Goal: Check status: Check status

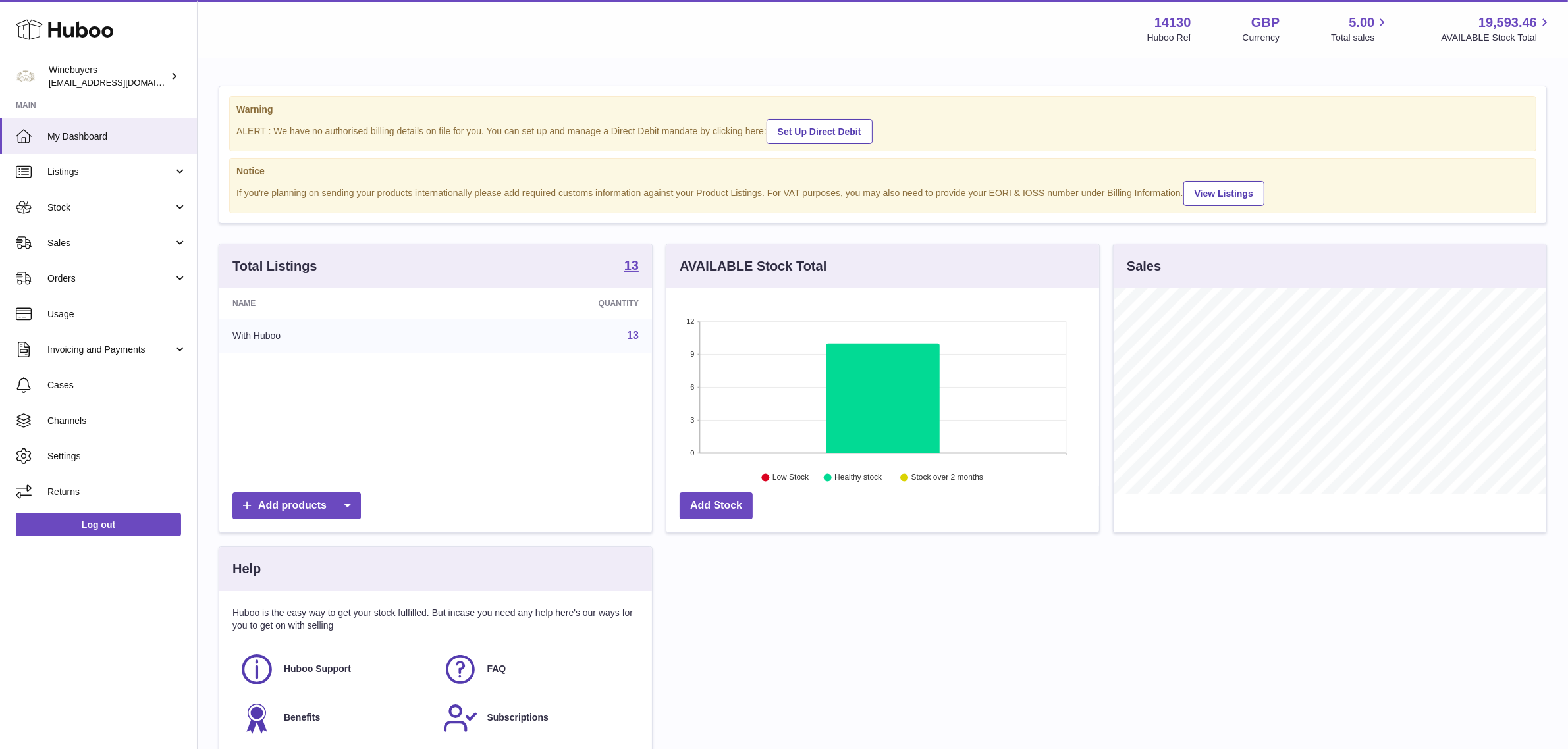
scroll to position [205, 432]
click at [86, 283] on span "Orders" at bounding box center [110, 278] width 126 height 13
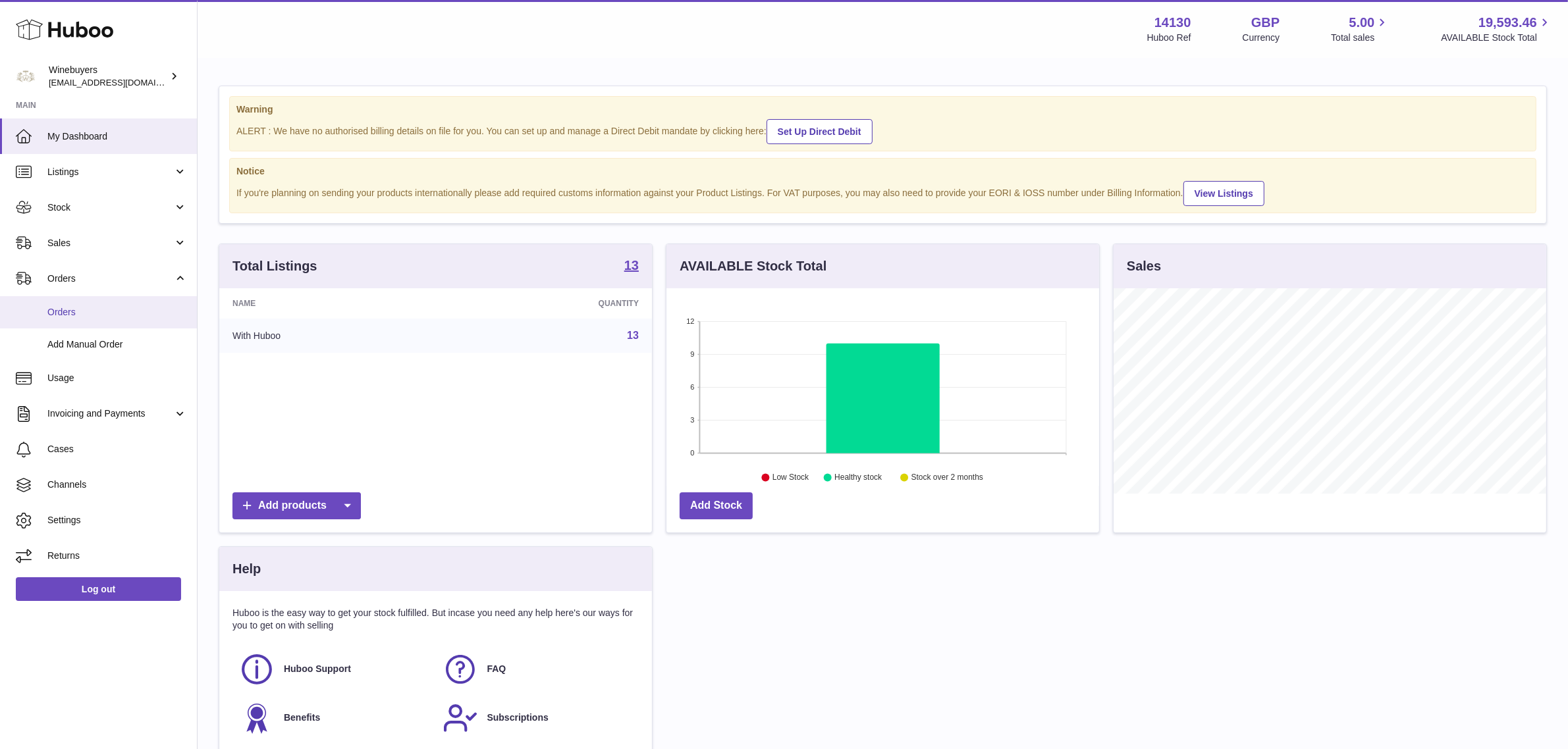
click at [91, 302] on link "Orders" at bounding box center [98, 312] width 197 height 32
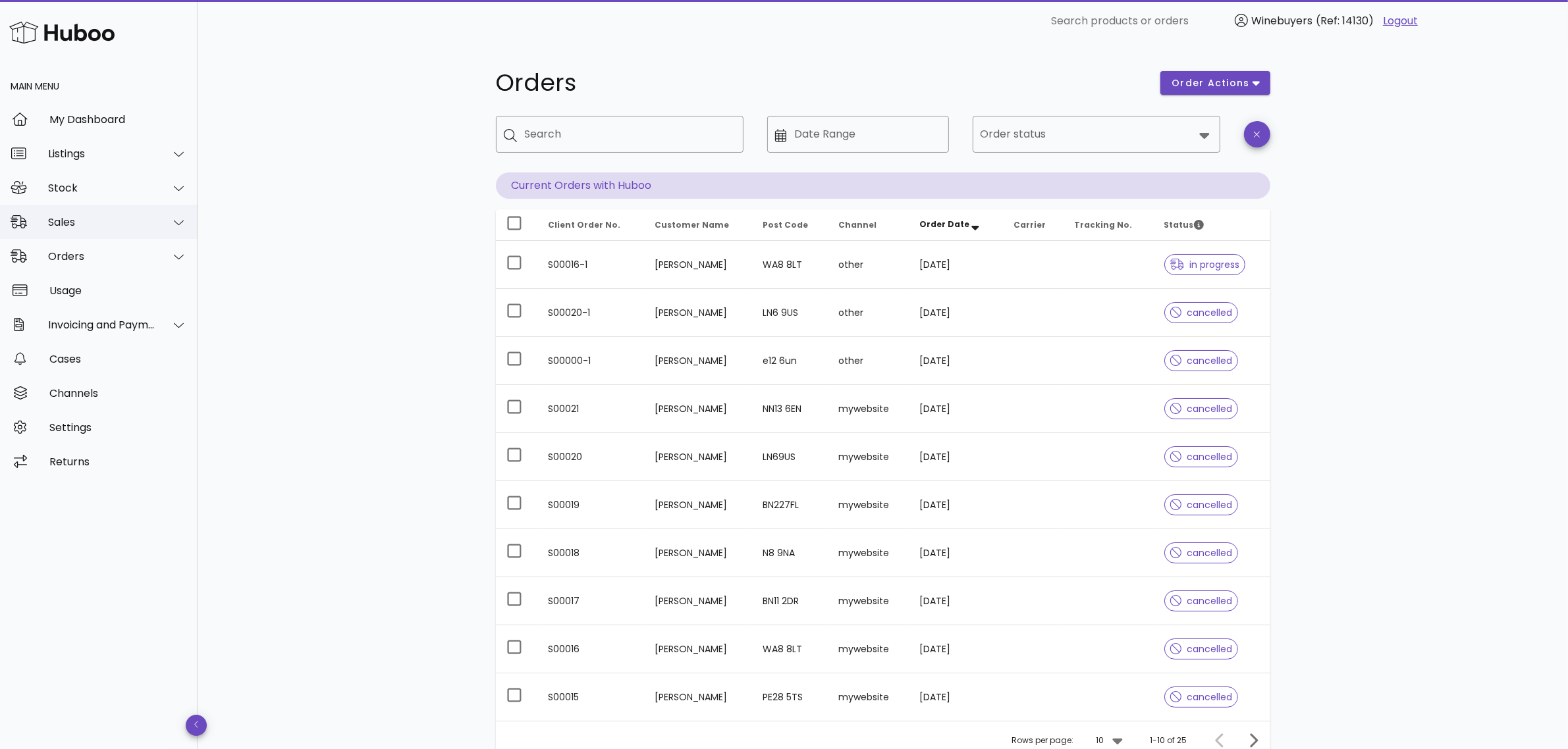
click at [90, 219] on div "Sales" at bounding box center [102, 222] width 108 height 13
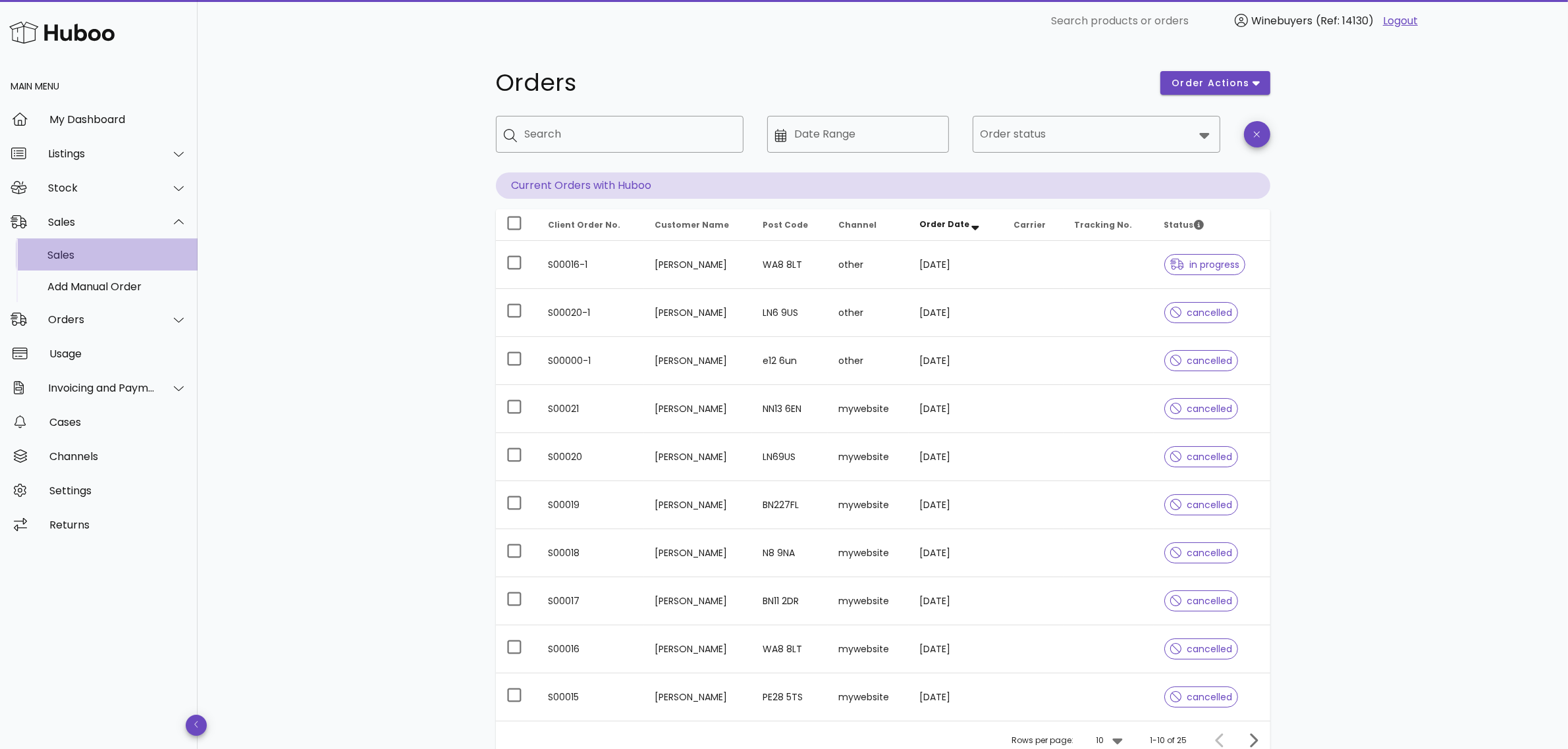
click at [86, 257] on div "Sales" at bounding box center [117, 255] width 139 height 13
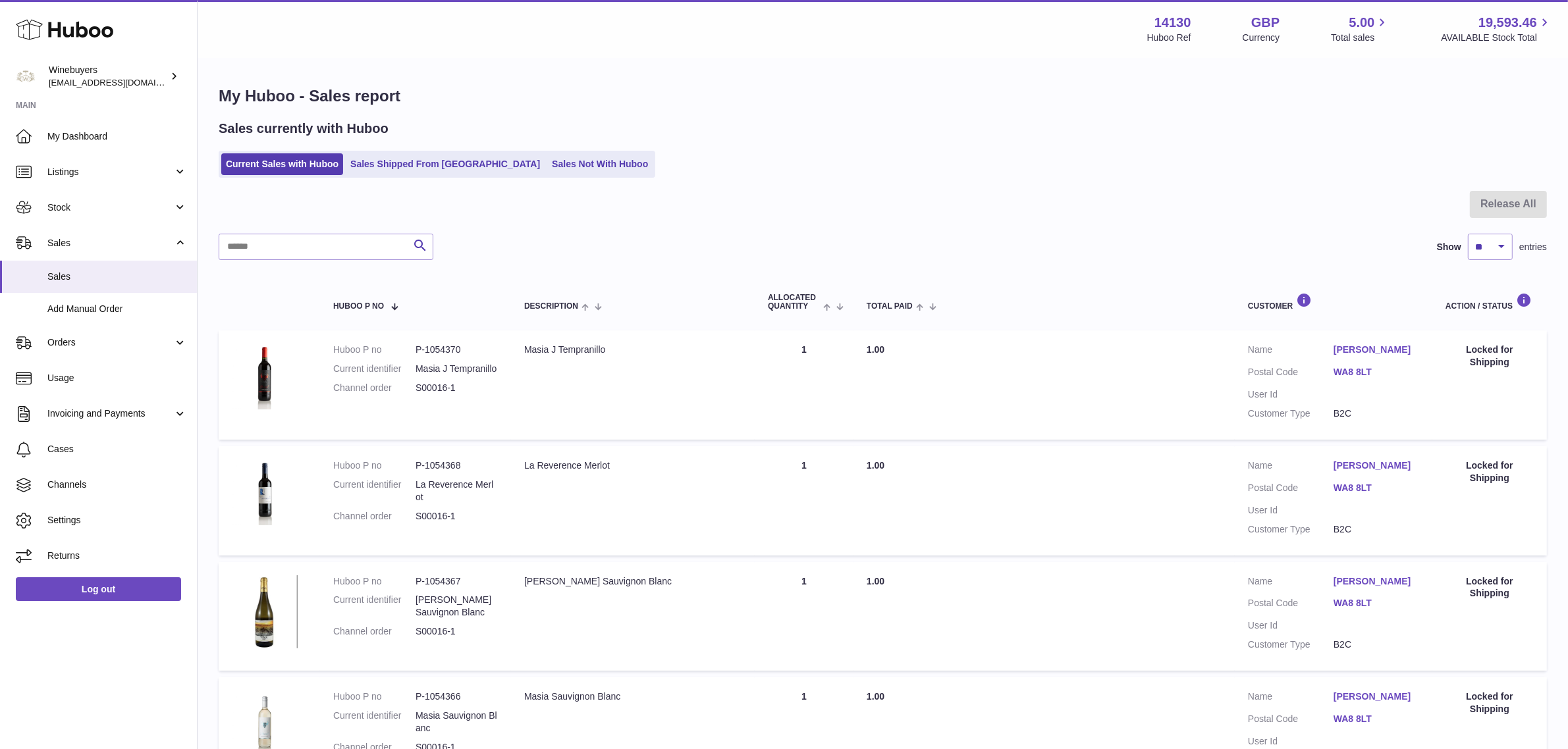
click at [877, 147] on div "Sales currently with Huboo Current Sales with Huboo Sales Shipped From Huboo Sa…" at bounding box center [883, 149] width 1328 height 58
click at [428, 176] on ul "Current Sales with Huboo Sales Shipped From Huboo Sales Not With Huboo" at bounding box center [436, 164] width 436 height 27
click at [428, 171] on link "Sales Shipped From [GEOGRAPHIC_DATA]" at bounding box center [445, 164] width 199 height 22
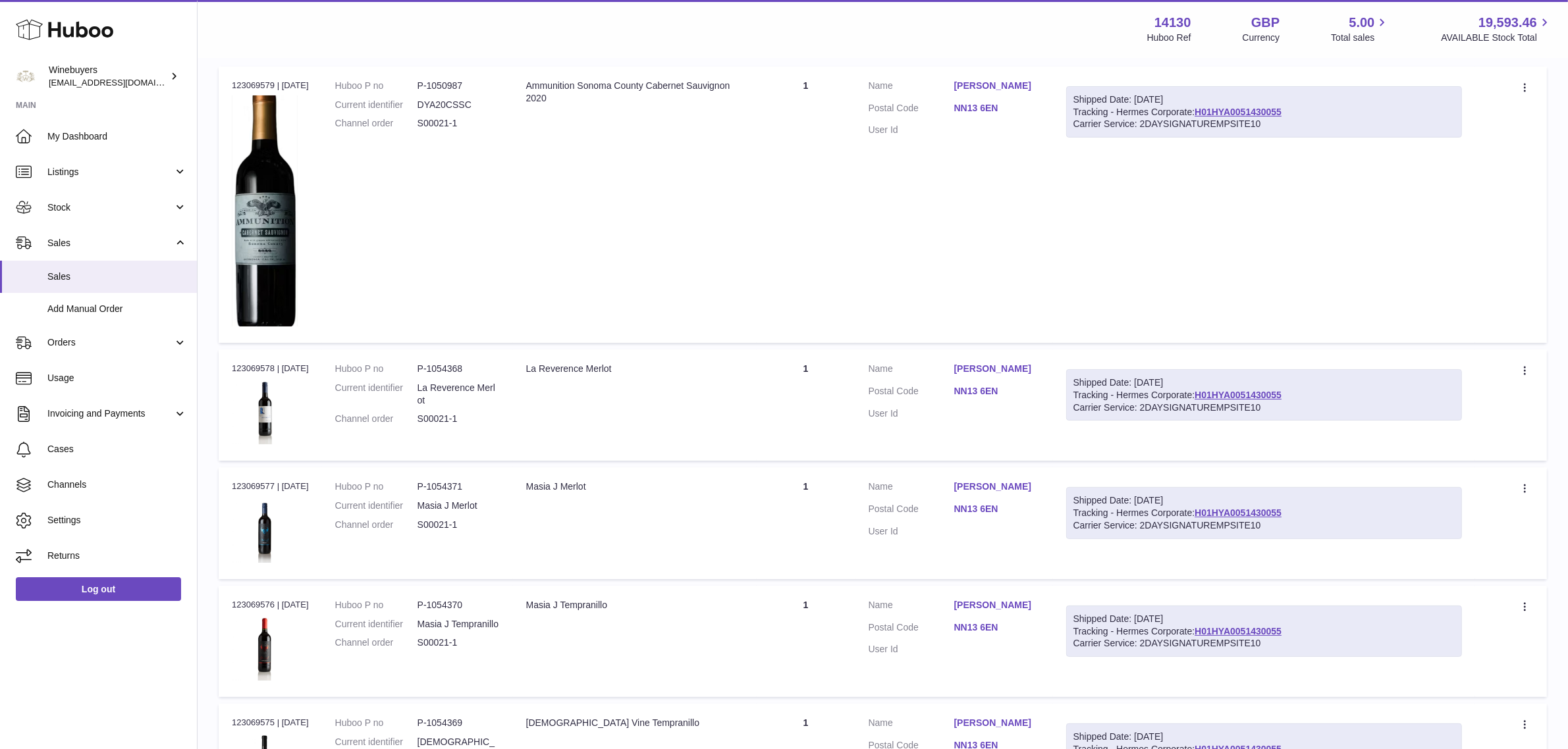
scroll to position [247, 0]
click at [60, 385] on link "Usage" at bounding box center [98, 379] width 197 height 36
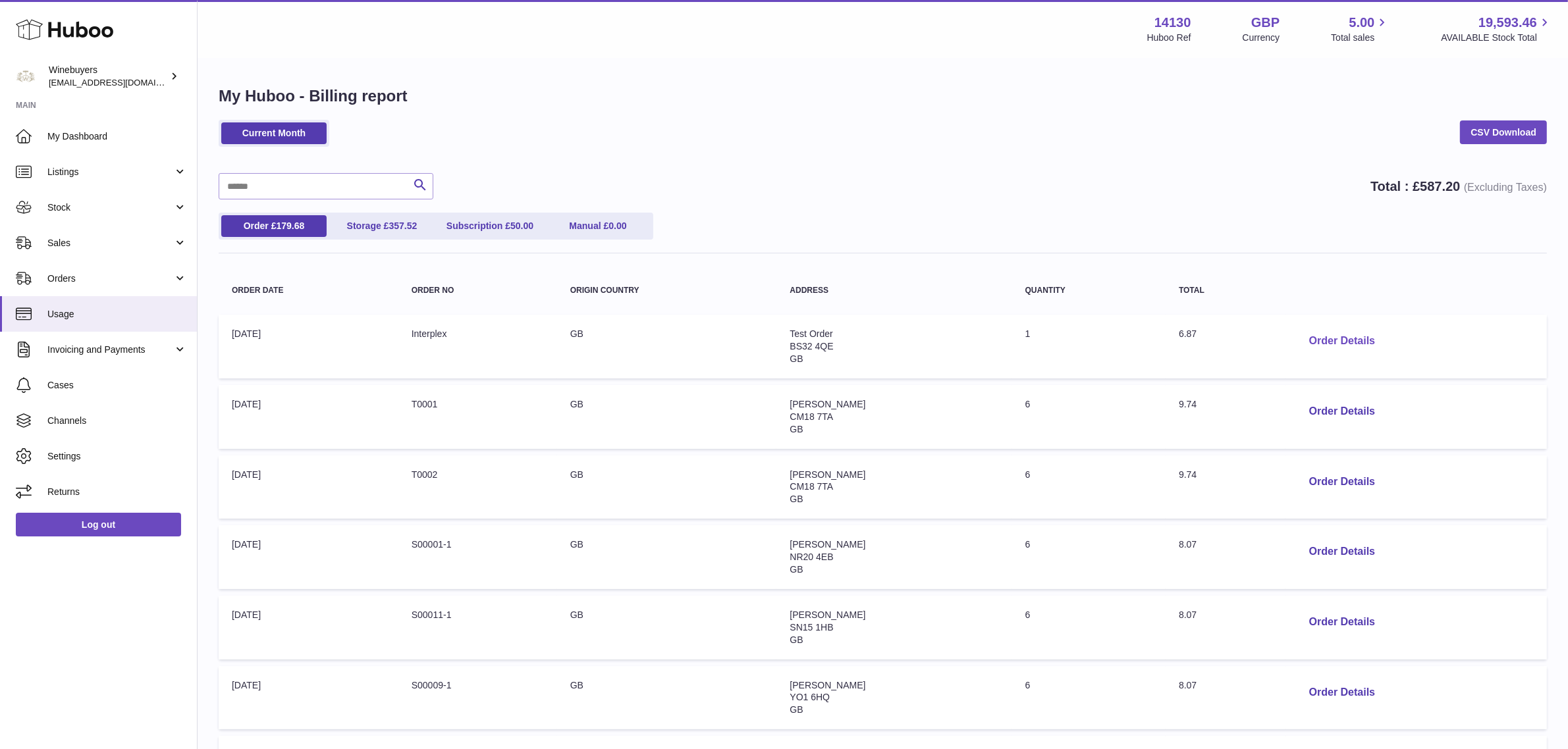
click at [1355, 338] on button "Order Details" at bounding box center [1342, 341] width 87 height 27
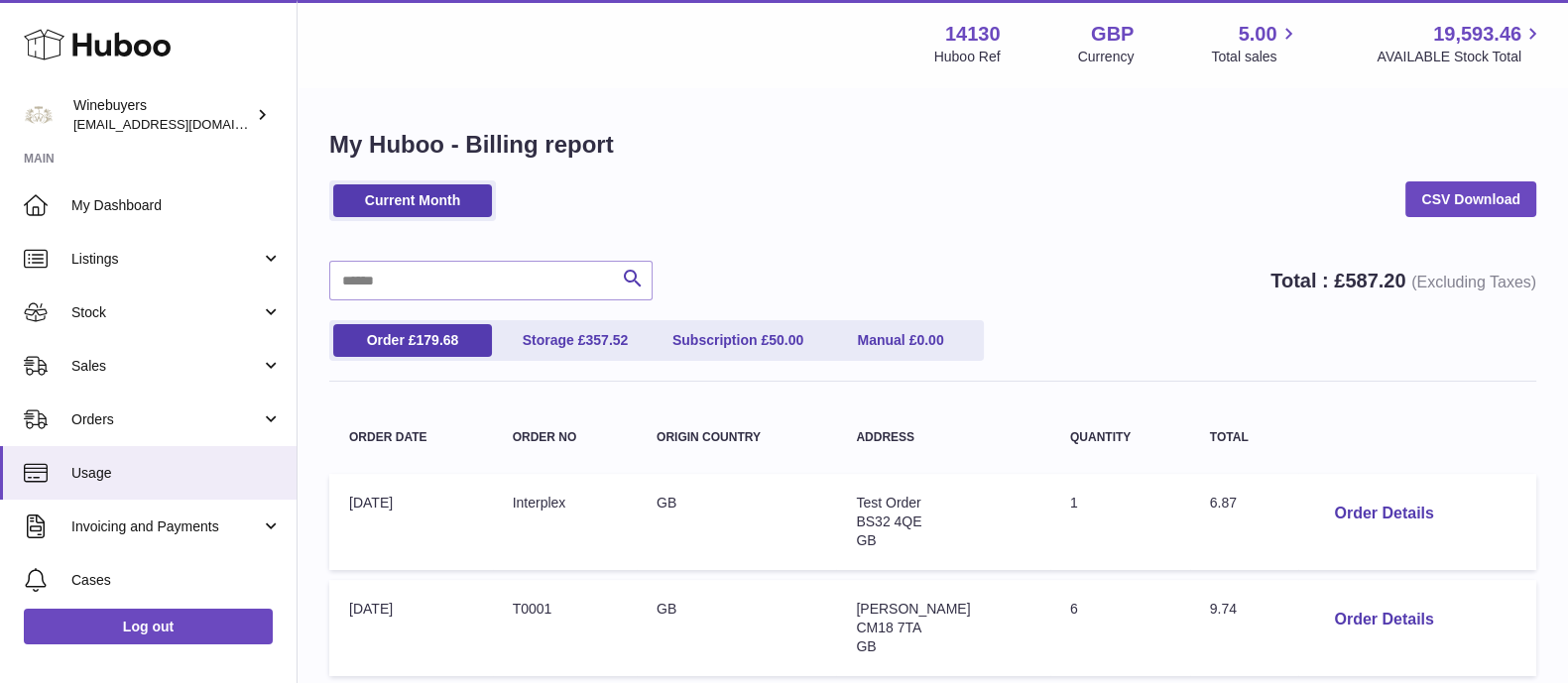
click at [911, 237] on div "Current Month CSV Download" at bounding box center [933, 211] width 1207 height 61
